Goal: Task Accomplishment & Management: Use online tool/utility

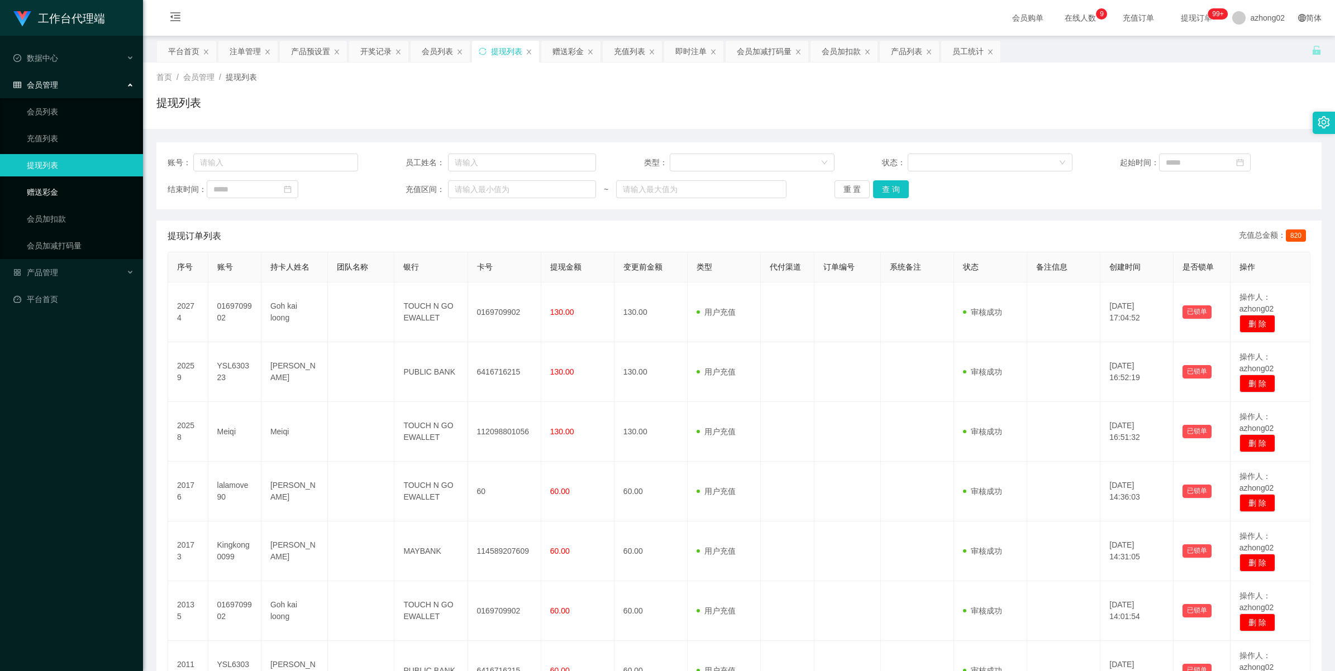
drag, startPoint x: 29, startPoint y: 188, endPoint x: 90, endPoint y: 183, distance: 61.6
click at [29, 188] on link "赠送彩金" at bounding box center [80, 192] width 107 height 22
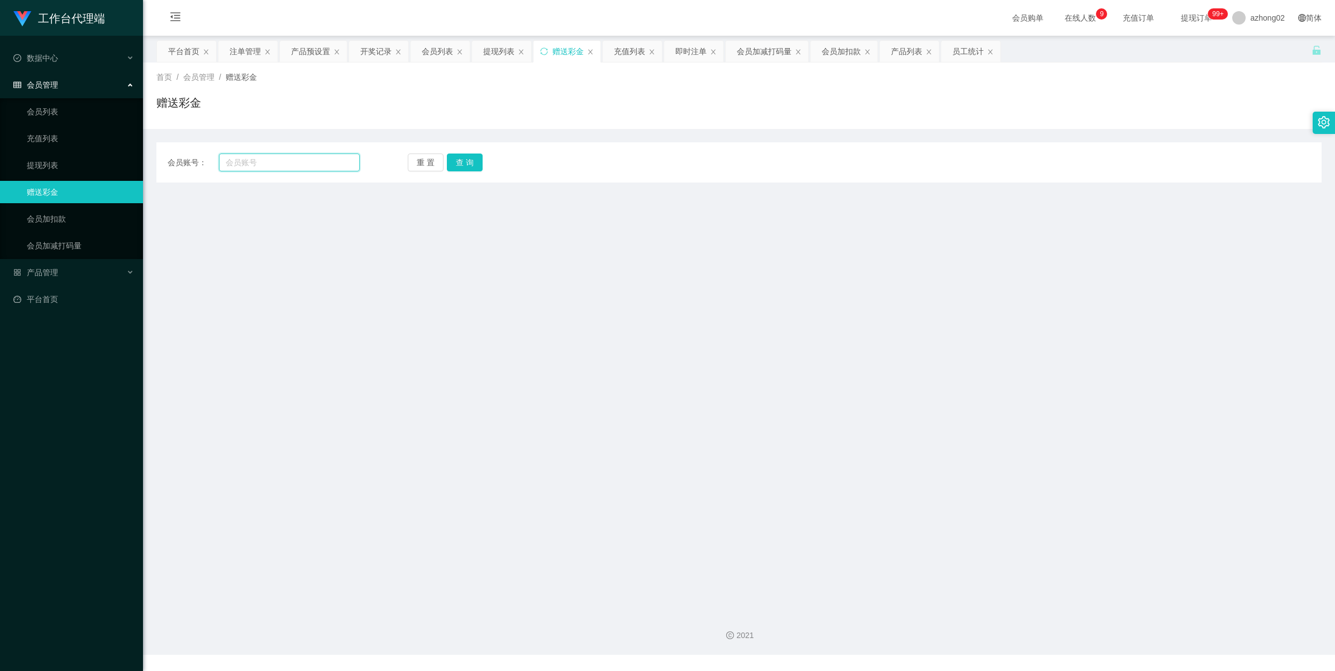
click at [245, 166] on input "text" at bounding box center [289, 163] width 141 height 18
paste input "ChuahBoonSing"
type input "ChuahBoonSing"
click at [463, 156] on button "查 询" at bounding box center [465, 163] width 36 height 18
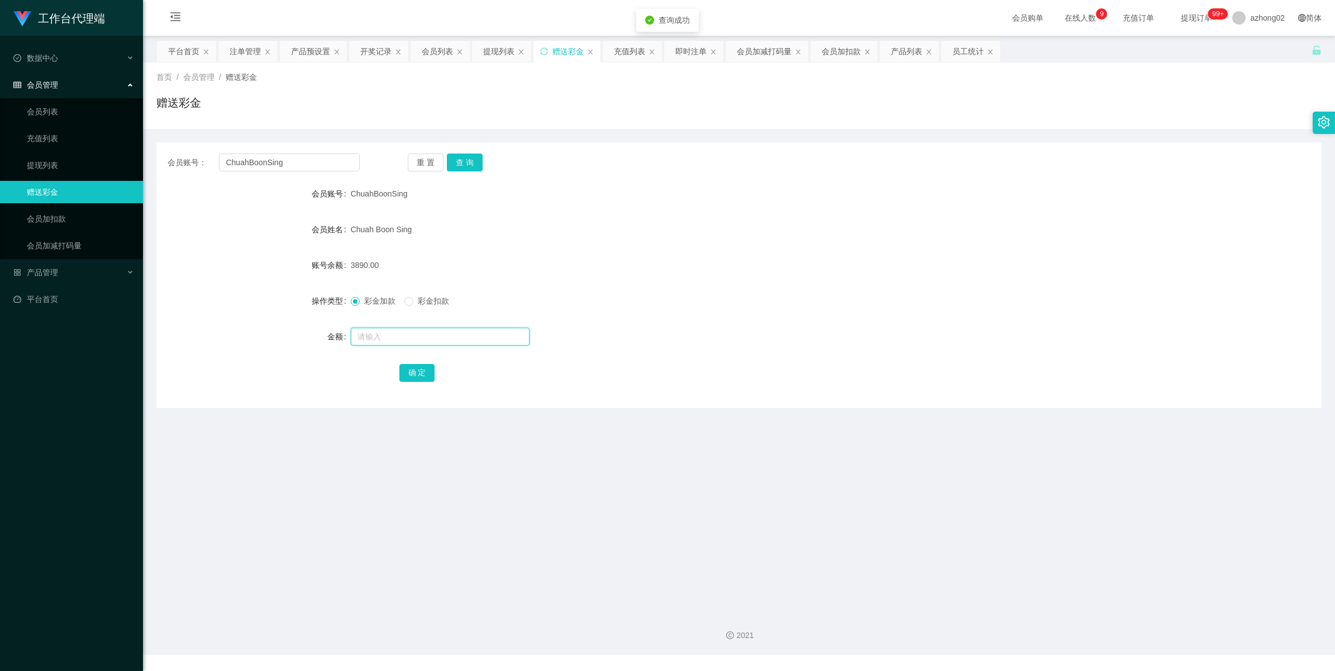
click at [389, 339] on input "text" at bounding box center [440, 337] width 179 height 18
type input "28"
click at [412, 369] on button "确 定" at bounding box center [417, 373] width 36 height 18
click at [260, 158] on input "ChuahBoonSing" at bounding box center [289, 163] width 141 height 18
click at [260, 159] on input "ChuahBoonSing" at bounding box center [289, 163] width 141 height 18
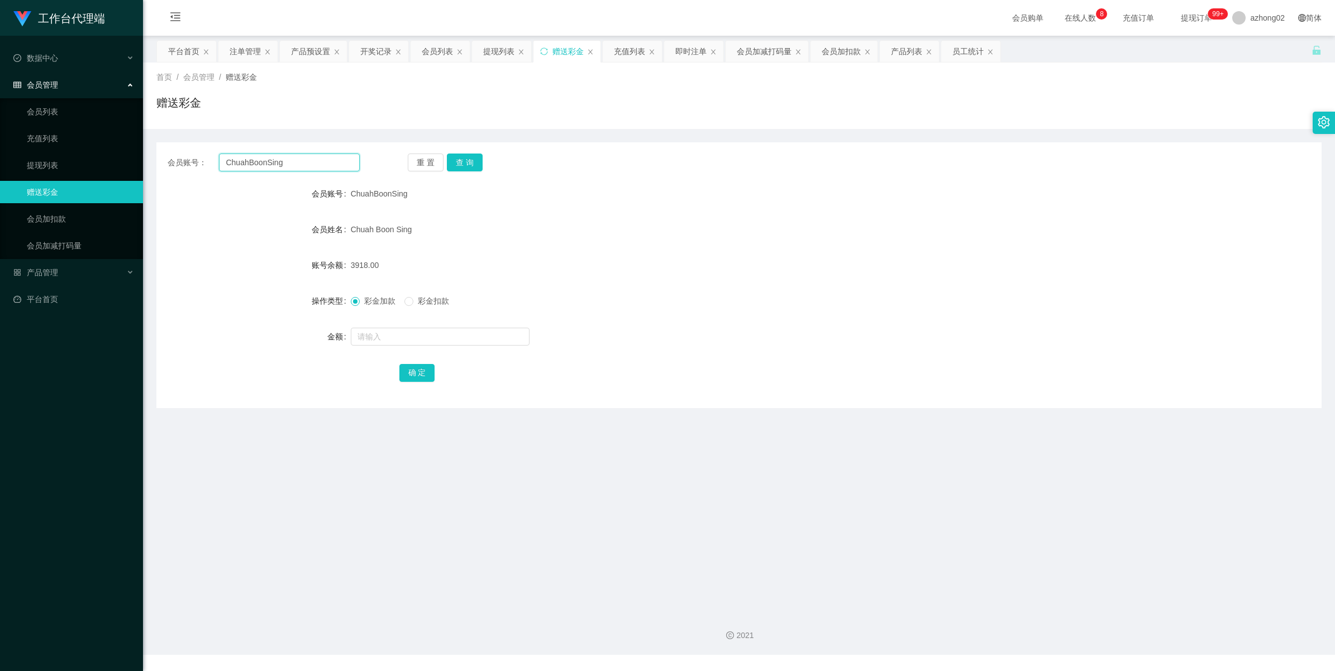
paste input "GZT25885"
type input "GZT25885"
drag, startPoint x: 471, startPoint y: 158, endPoint x: 447, endPoint y: 190, distance: 40.0
click at [471, 160] on button "查 询" at bounding box center [465, 163] width 36 height 18
click at [373, 336] on input "text" at bounding box center [440, 337] width 179 height 18
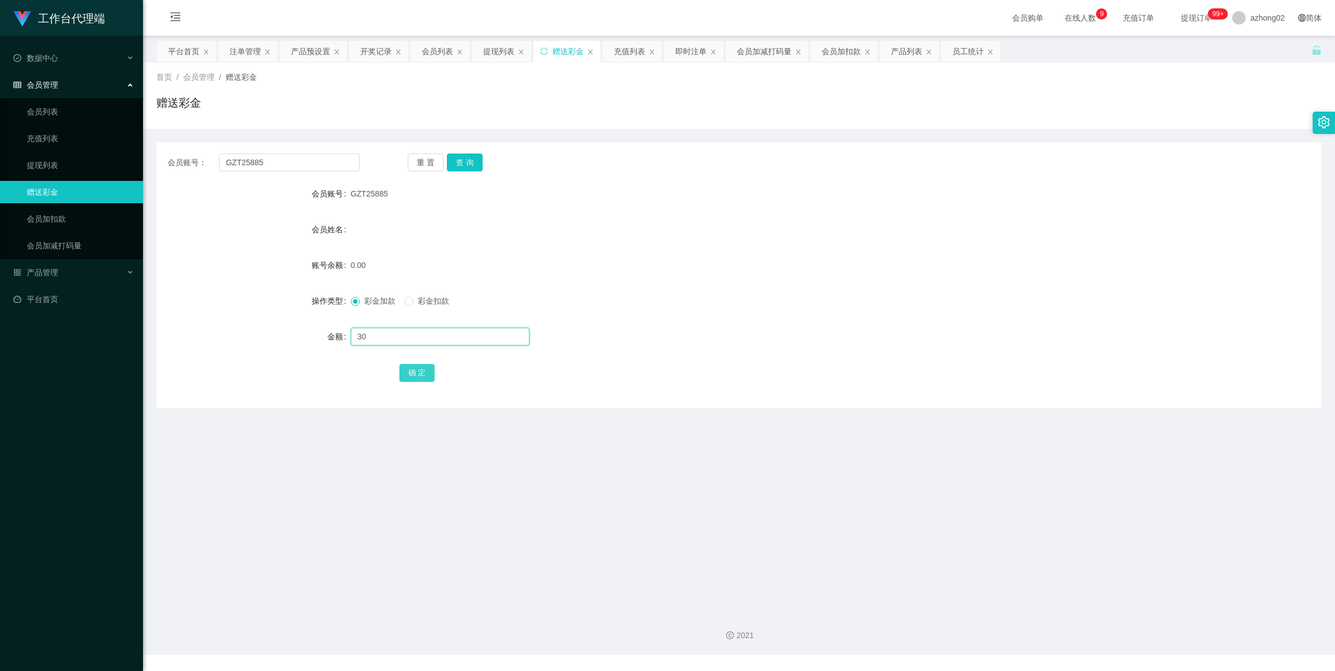
type input "30"
click at [431, 378] on button "确 定" at bounding box center [417, 373] width 36 height 18
